Goal: Check status: Check status

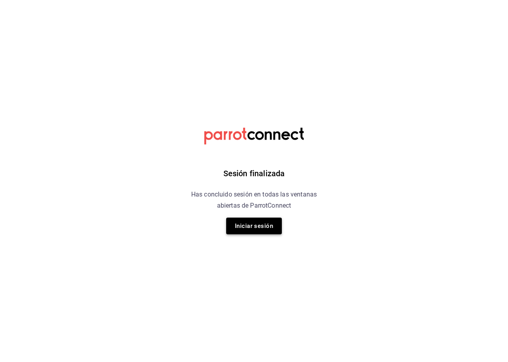
click at [238, 226] on button "Iniciar sesión" at bounding box center [254, 225] width 56 height 17
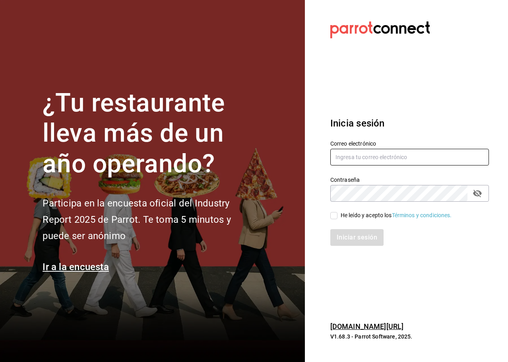
type input "martinmiretti@gmail.com"
click at [329, 217] on div "He leído y acepto los Términos y condiciones." at bounding box center [405, 210] width 168 height 18
click at [334, 218] on input "He leído y acepto los Términos y condiciones." at bounding box center [333, 215] width 7 height 7
checkbox input "true"
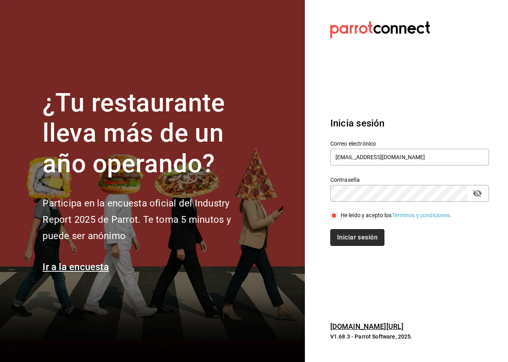
click at [351, 236] on button "Iniciar sesión" at bounding box center [357, 237] width 54 height 17
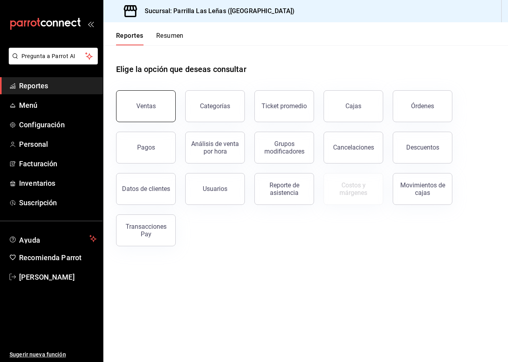
click at [162, 120] on div "Ventas" at bounding box center [140, 101] width 69 height 41
click at [165, 113] on button "Ventas" at bounding box center [146, 106] width 60 height 32
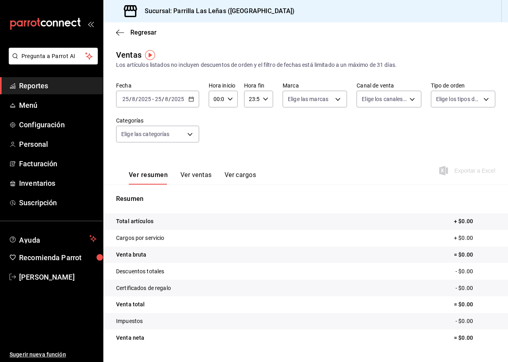
click at [189, 99] on \(Stroke\) "button" at bounding box center [191, 98] width 4 height 0
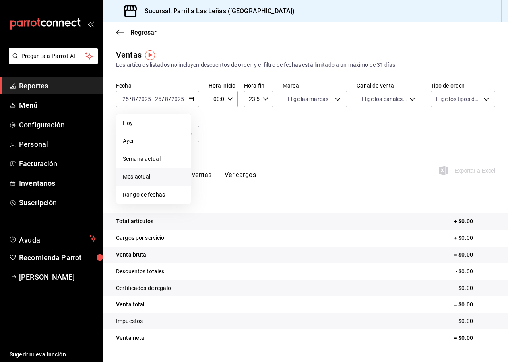
click at [152, 172] on li "Mes actual" at bounding box center [153, 177] width 74 height 18
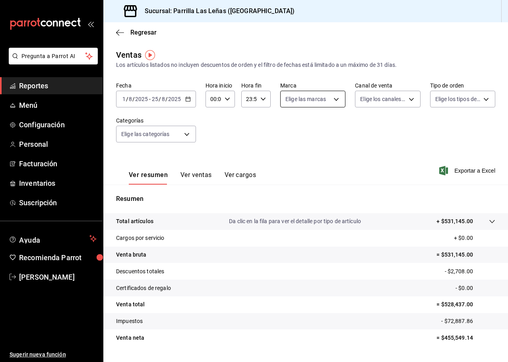
click at [327, 100] on body "Pregunta a Parrot AI Reportes Menú Configuración Personal Facturación Inventari…" at bounding box center [254, 181] width 508 height 362
click at [314, 130] on span "Ver todas" at bounding box center [312, 130] width 24 height 8
type input "fdfa05f9-8ea7-4368-ad04-fbd6ae7f73f5"
checkbox input "true"
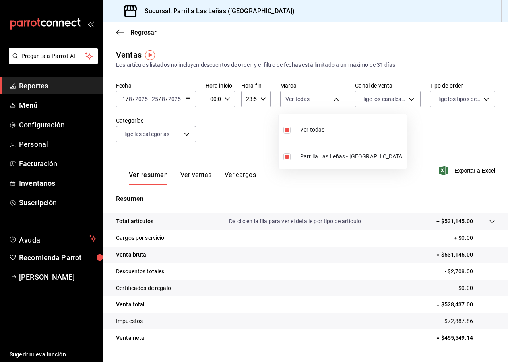
click at [386, 97] on div at bounding box center [254, 181] width 508 height 362
click at [382, 101] on body "Pregunta a Parrot AI Reportes Menú Configuración Personal Facturación Inventari…" at bounding box center [254, 181] width 508 height 362
click at [375, 125] on div "Ver todos" at bounding box center [377, 128] width 41 height 17
type input "PARROT,UBER_EATS,RAPPI,DIDI_FOOD,ONLINE"
checkbox input "true"
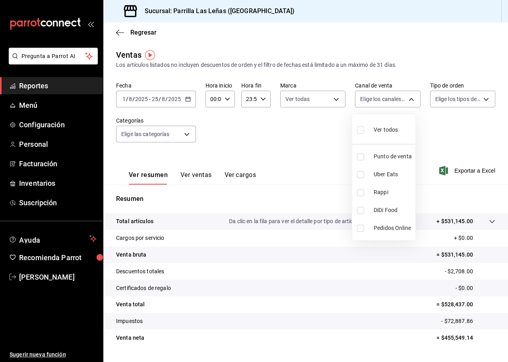
checkbox input "true"
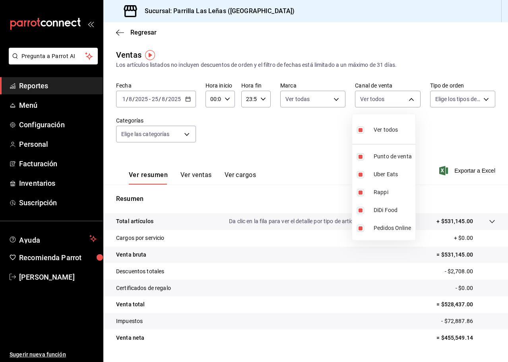
click at [435, 102] on div at bounding box center [254, 181] width 508 height 362
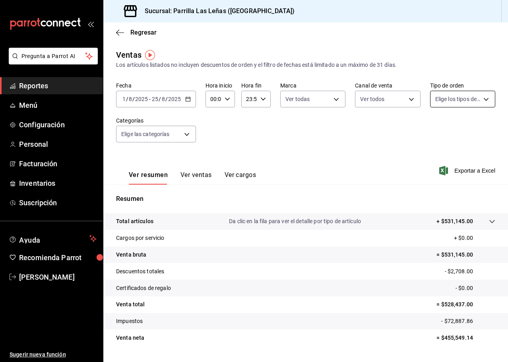
click at [441, 104] on body "Pregunta a Parrot AI Reportes Menú Configuración Personal Facturación Inventari…" at bounding box center [254, 181] width 508 height 362
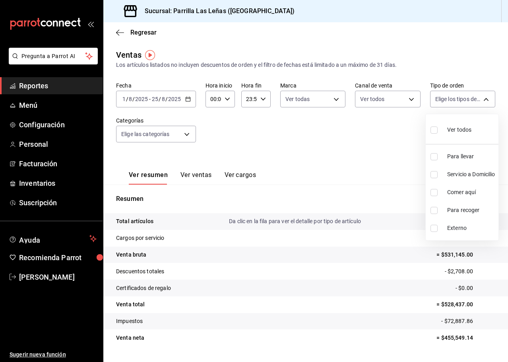
click at [445, 127] on div "Ver todos" at bounding box center [450, 128] width 41 height 17
type input "21226d75-6cb2-4a13-939d-8b67036f44c5,4edb64fa-bb03-4a25-8adc-3acee8b6d850,71ae5…"
checkbox input "true"
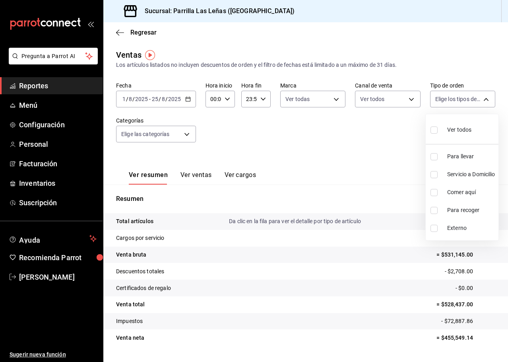
checkbox input "true"
click at [190, 137] on div at bounding box center [254, 181] width 508 height 362
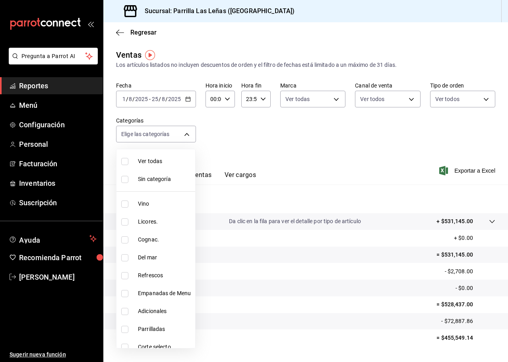
click at [188, 137] on body "Pregunta a Parrot AI Reportes Menú Configuración Personal Facturación Inventari…" at bounding box center [254, 181] width 508 height 362
click at [166, 201] on span "Vino" at bounding box center [165, 203] width 54 height 8
type input "51325ac9-5f46-4a64-a544-9de9a0a01f07"
checkbox input "true"
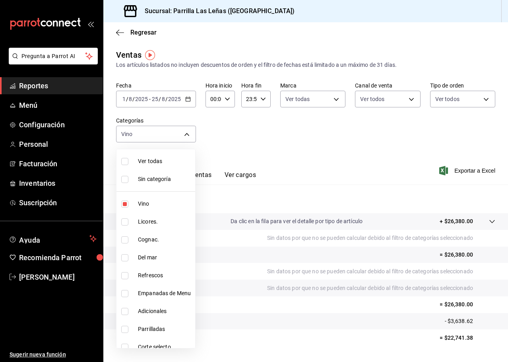
click at [339, 150] on div at bounding box center [254, 181] width 508 height 362
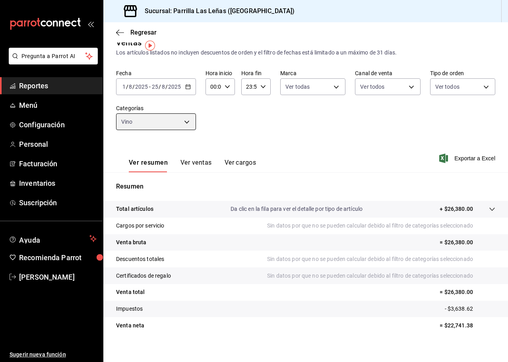
scroll to position [19, 0]
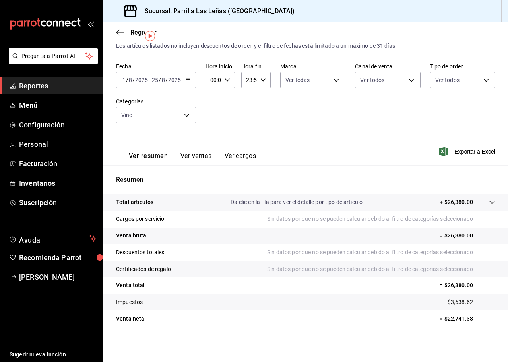
click at [199, 160] on button "Ver ventas" at bounding box center [195, 159] width 31 height 14
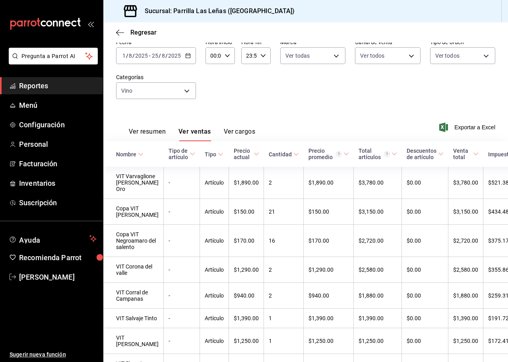
scroll to position [42, 0]
